Goal: Information Seeking & Learning: Learn about a topic

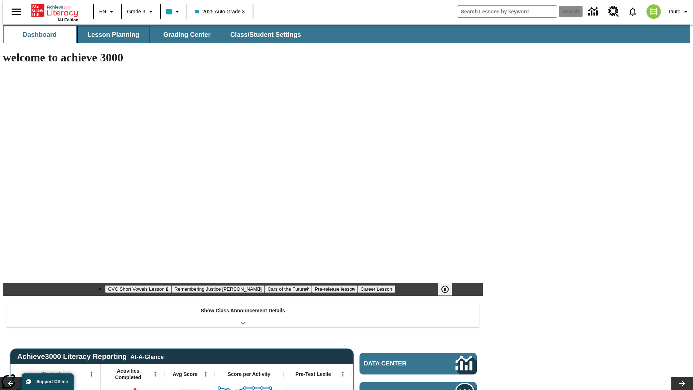
click at [110, 35] on span "Lesson Planning" at bounding box center [113, 35] width 52 height 8
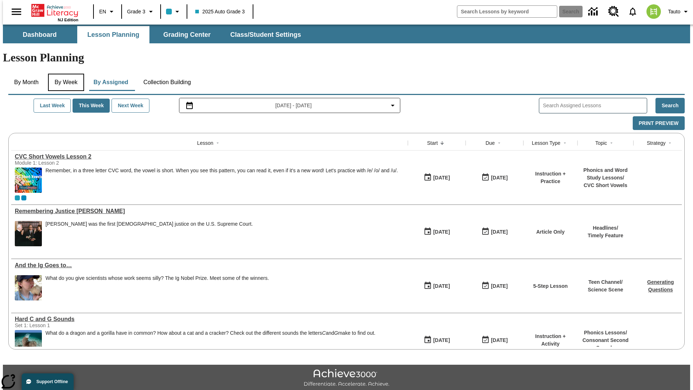
click at [65, 74] on button "By Week" at bounding box center [66, 82] width 36 height 17
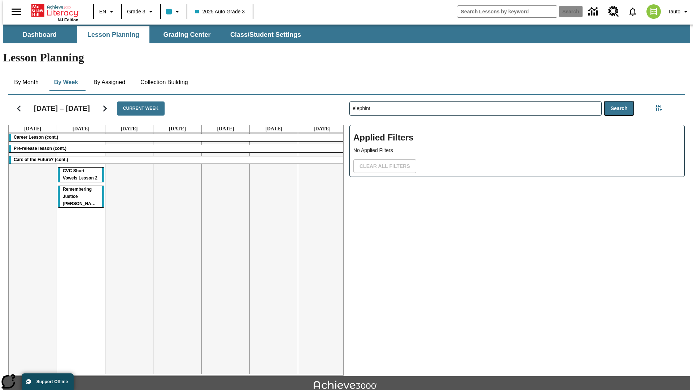
click at [620, 101] on button "Search" at bounding box center [618, 108] width 29 height 14
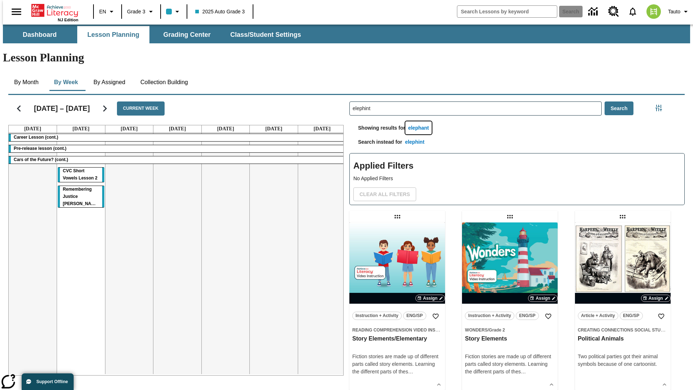
click at [420, 121] on button "elephant" at bounding box center [418, 127] width 27 height 13
type input "elephant"
